Goal: Task Accomplishment & Management: Use online tool/utility

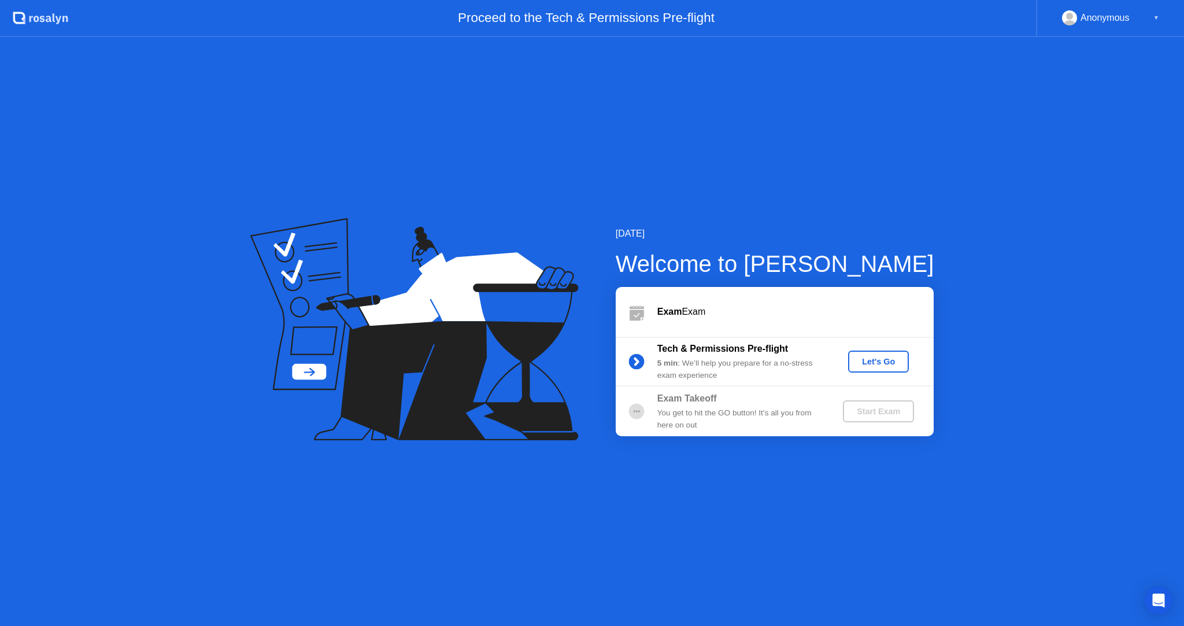
click at [874, 364] on div "Let's Go" at bounding box center [878, 361] width 51 height 9
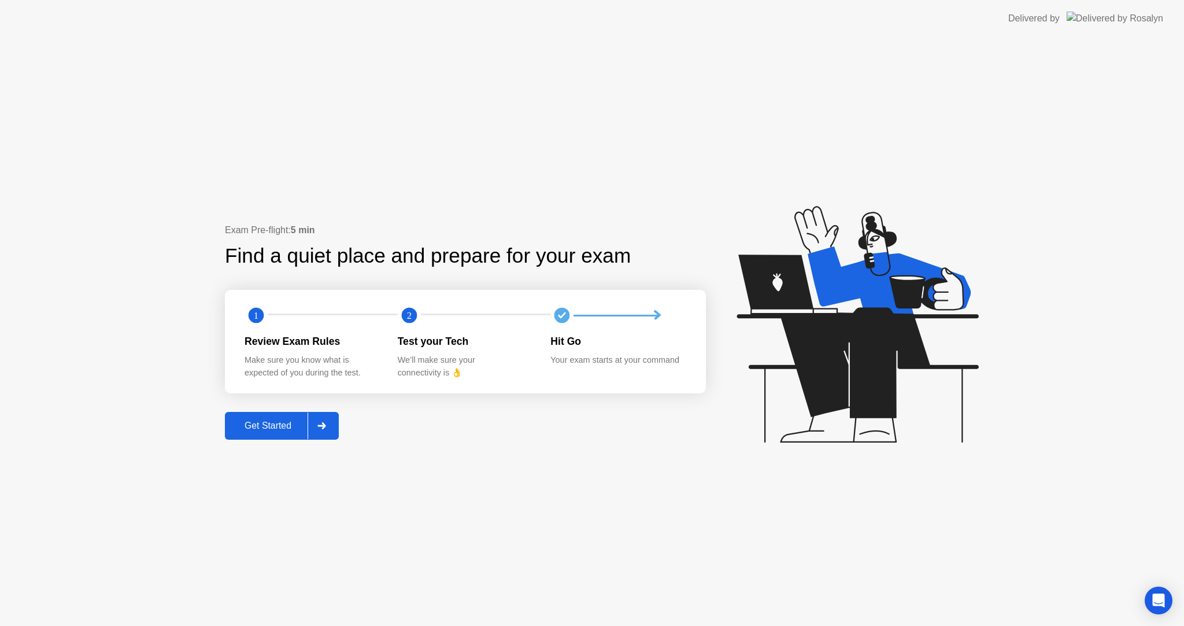
click at [310, 436] on div at bounding box center [322, 425] width 28 height 27
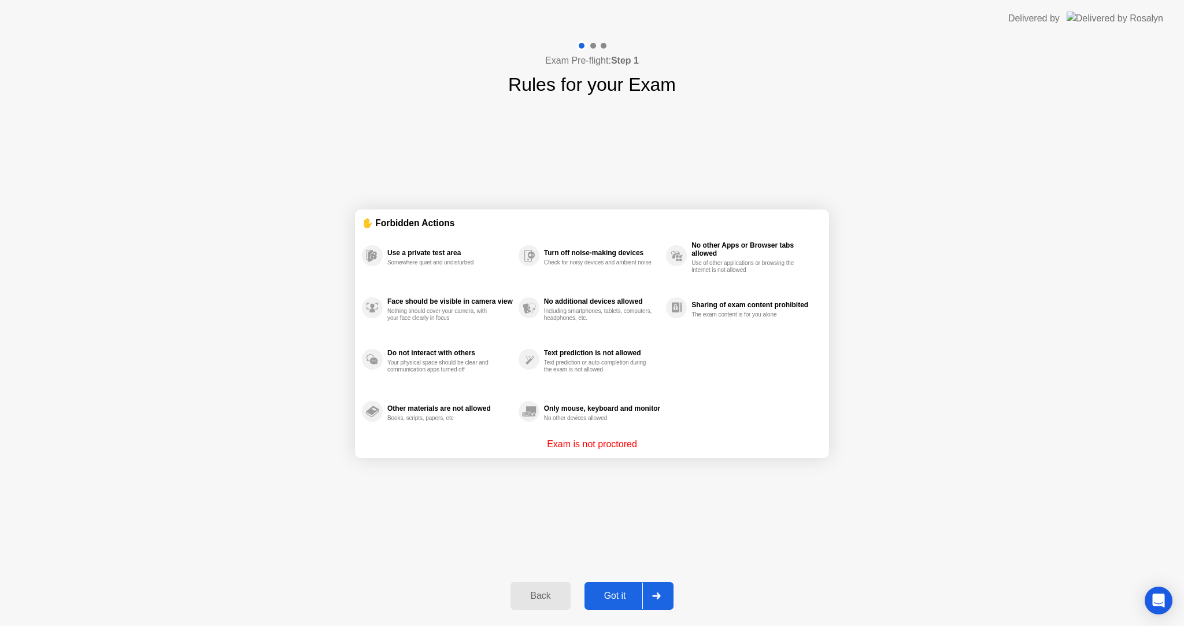
click at [650, 599] on div at bounding box center [656, 595] width 28 height 27
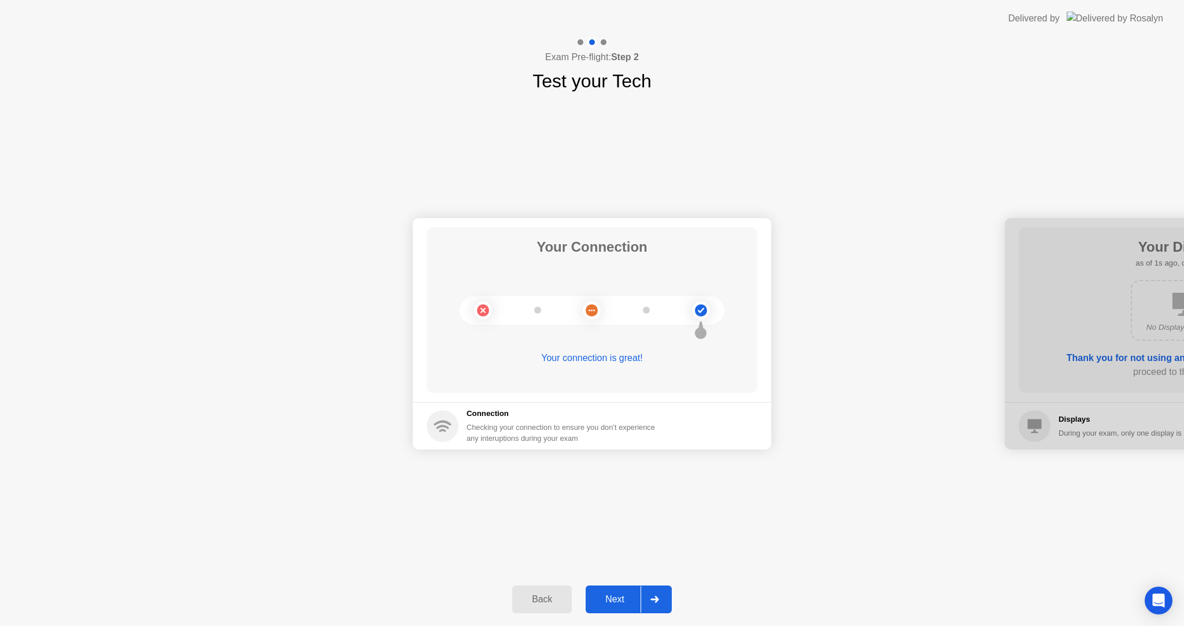
click at [623, 586] on button "Next" at bounding box center [629, 599] width 86 height 28
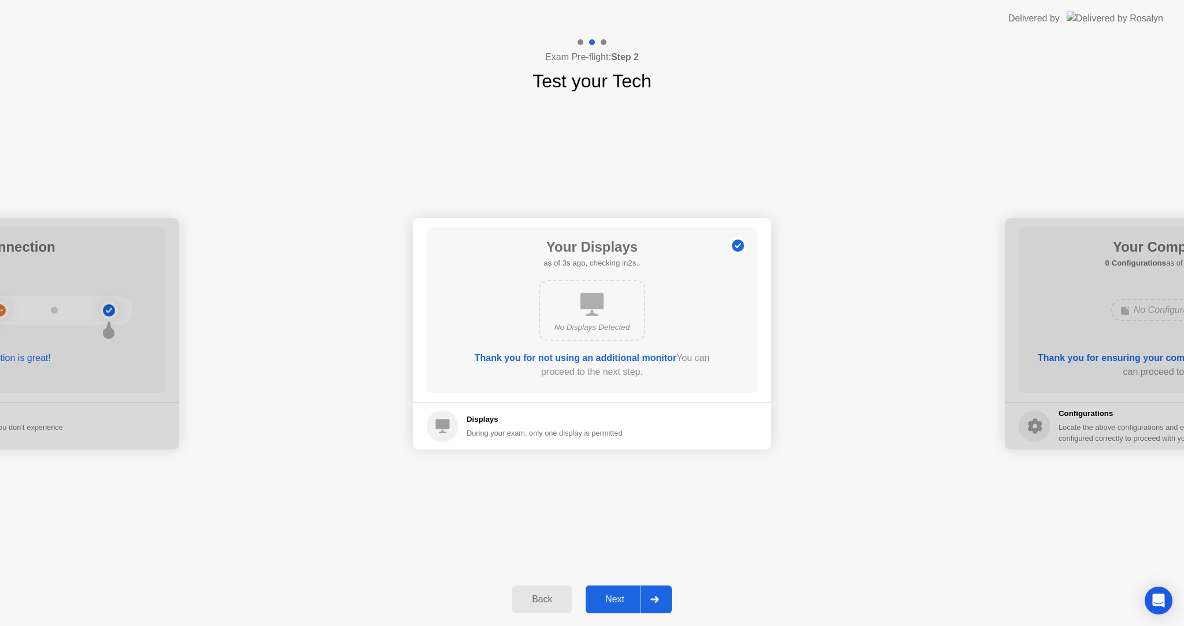
click at [621, 586] on button "Next" at bounding box center [629, 599] width 86 height 28
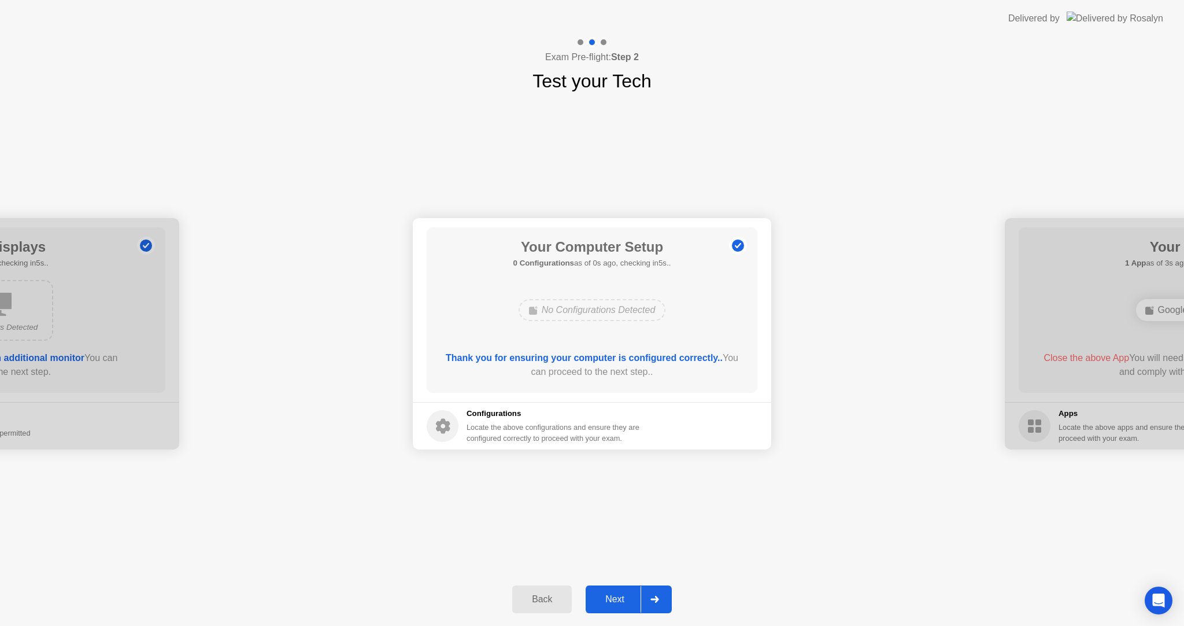
click at [628, 595] on div "Next" at bounding box center [614, 599] width 51 height 10
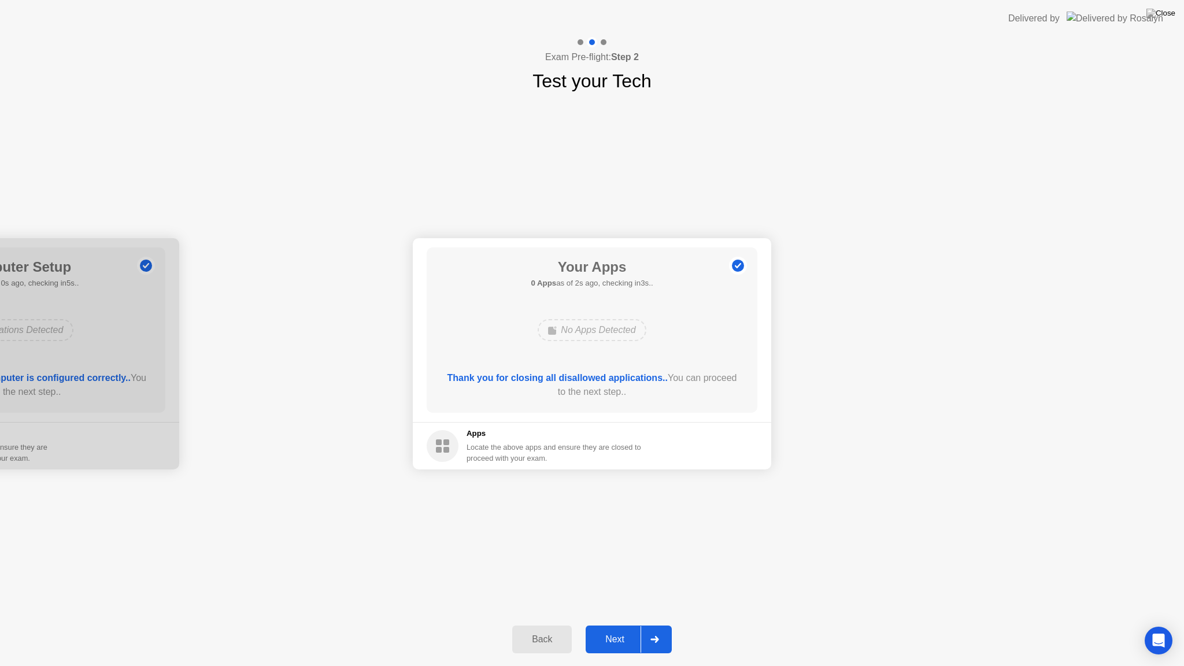
click at [626, 625] on div "Next" at bounding box center [614, 639] width 51 height 10
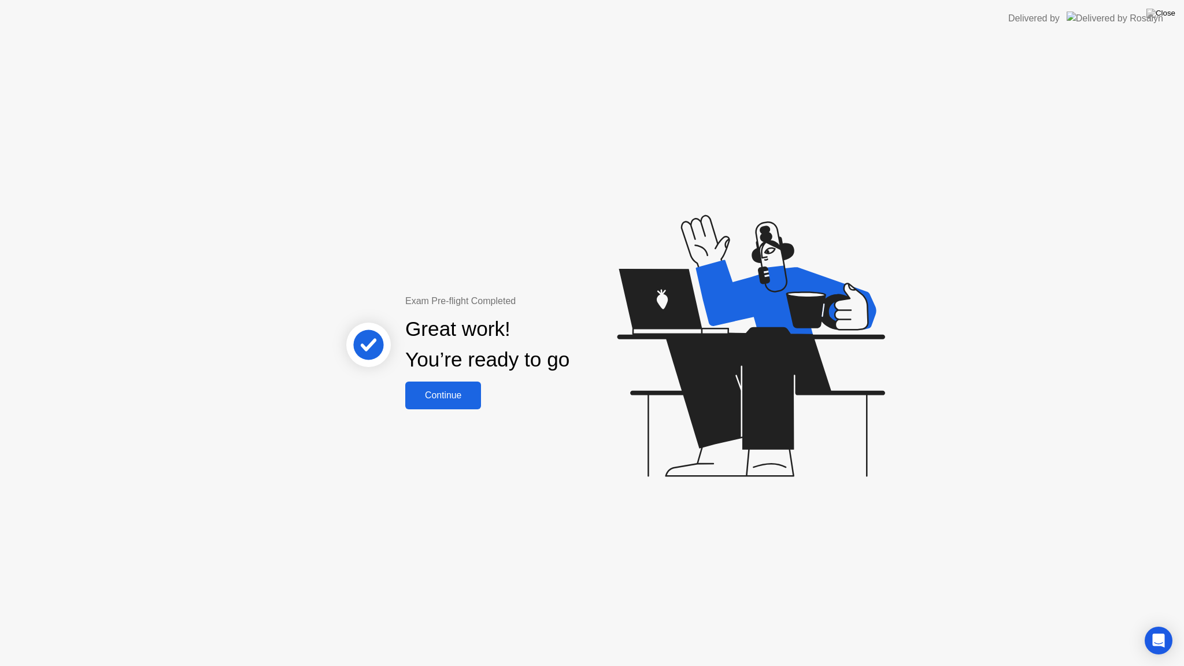
click at [478, 398] on div "Continue" at bounding box center [443, 395] width 69 height 10
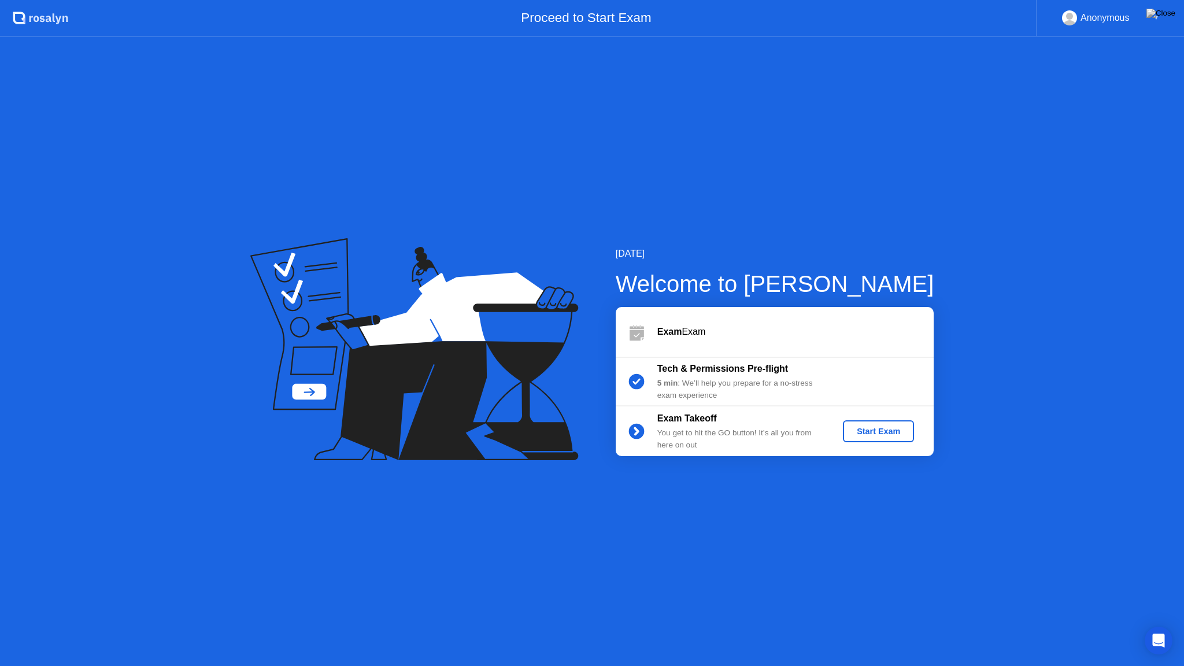
click at [889, 435] on div "Start Exam" at bounding box center [879, 431] width 62 height 9
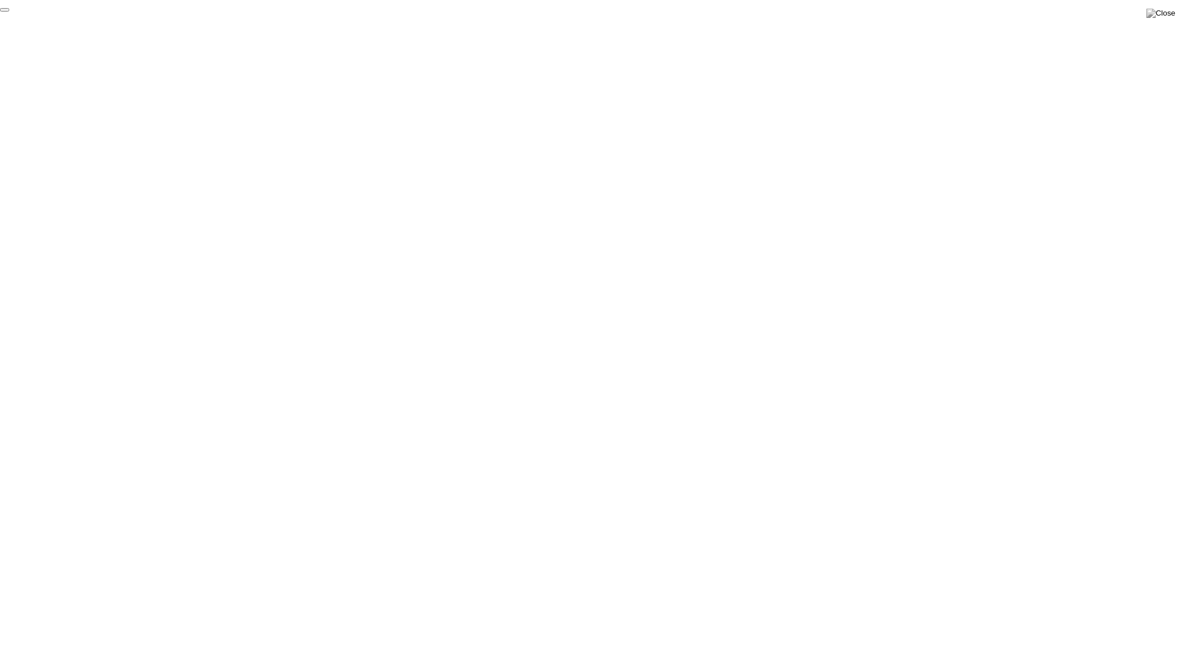
click div "End Proctoring Session"
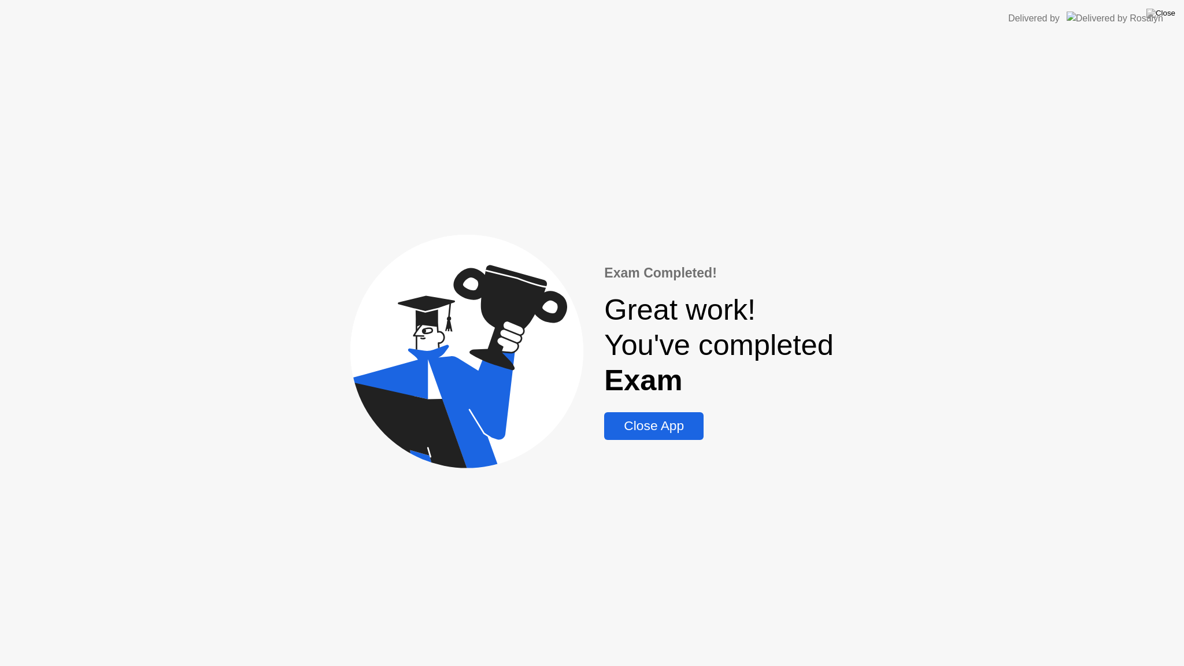
click at [652, 434] on div "Close App" at bounding box center [654, 426] width 92 height 16
